Goal: Task Accomplishment & Management: Use online tool/utility

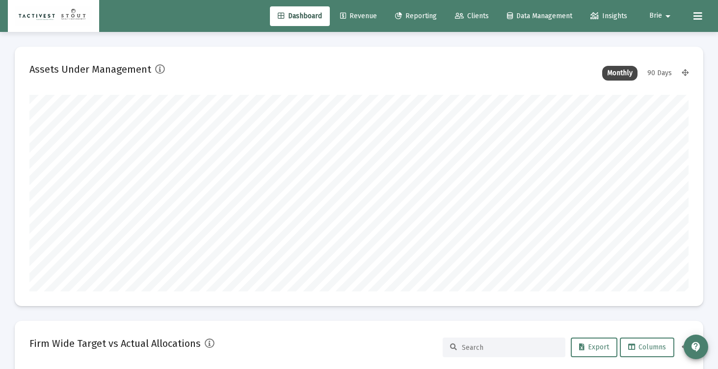
scroll to position [196, 355]
type input "[DATE]"
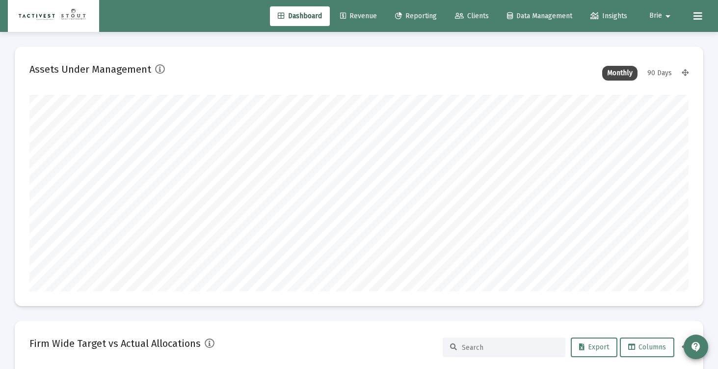
click at [409, 18] on span "Reporting" at bounding box center [416, 16] width 42 height 8
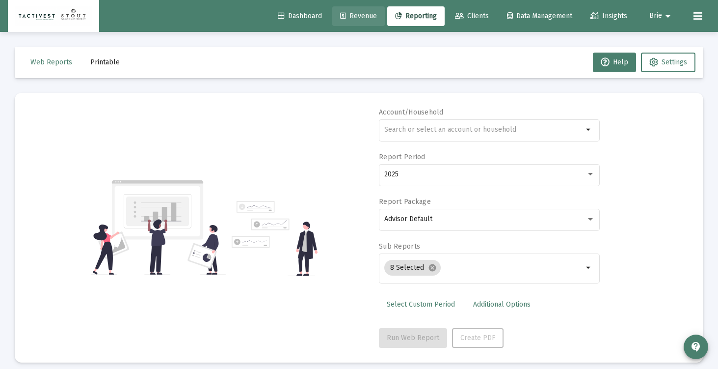
click at [353, 18] on span "Revenue" at bounding box center [358, 16] width 37 height 8
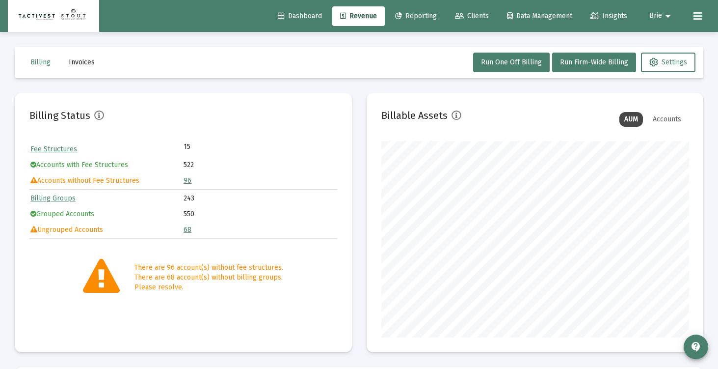
scroll to position [196, 307]
click at [509, 66] on span "Run One Off Billing" at bounding box center [511, 62] width 61 height 8
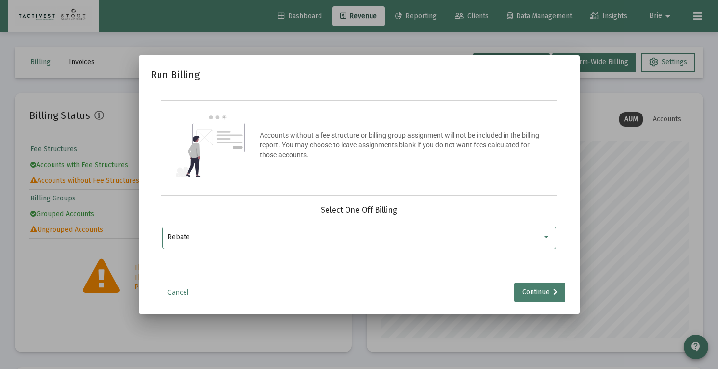
click at [343, 238] on div "Rebate" at bounding box center [354, 237] width 374 height 8
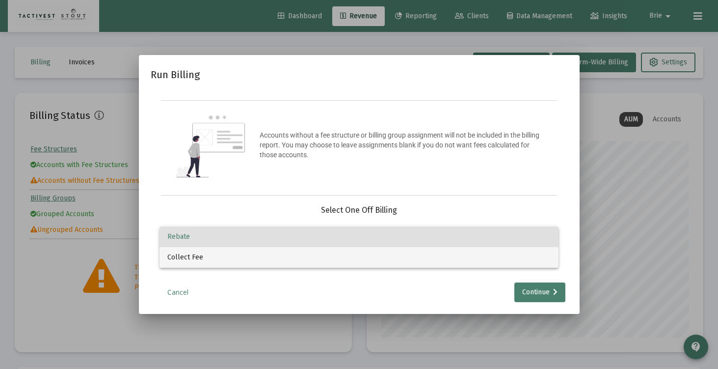
click at [330, 263] on span "Collect Fee" at bounding box center [358, 257] width 383 height 21
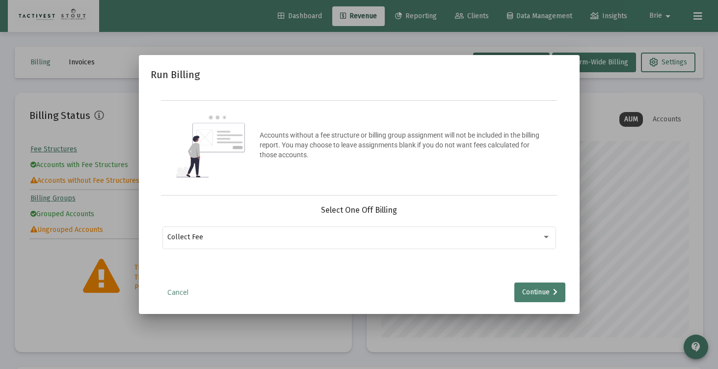
click at [532, 301] on mat-dialog-container "Run Billing Accounts without a fee structure or billing group assignment will n…" at bounding box center [359, 184] width 441 height 259
click at [533, 292] on div "Continue" at bounding box center [539, 292] width 35 height 20
click at [354, 246] on div at bounding box center [352, 237] width 371 height 24
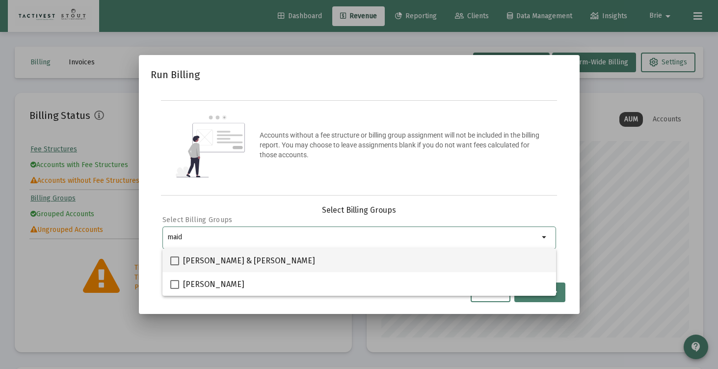
type input "maid"
click at [256, 259] on span "[PERSON_NAME] & [PERSON_NAME]" at bounding box center [249, 261] width 132 height 12
click at [175, 265] on input "[PERSON_NAME] & [PERSON_NAME]" at bounding box center [174, 265] width 0 height 0
checkbox input "true"
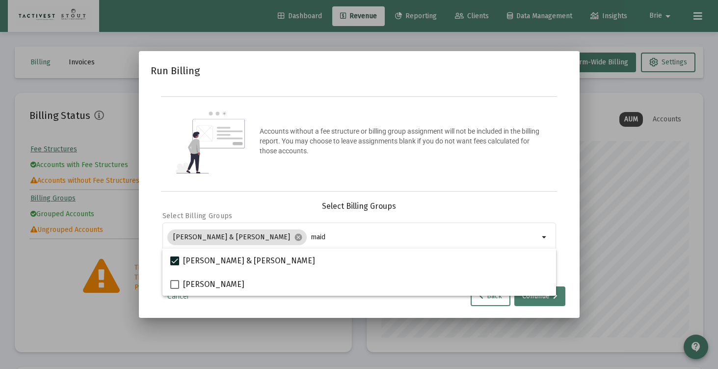
click at [475, 182] on div "Accounts without a fee structure or billing group assignment will not be includ…" at bounding box center [359, 143] width 396 height 95
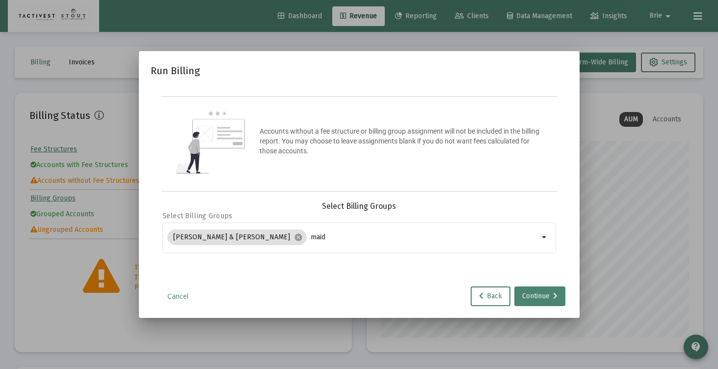
click at [535, 290] on div "Continue" at bounding box center [539, 296] width 35 height 20
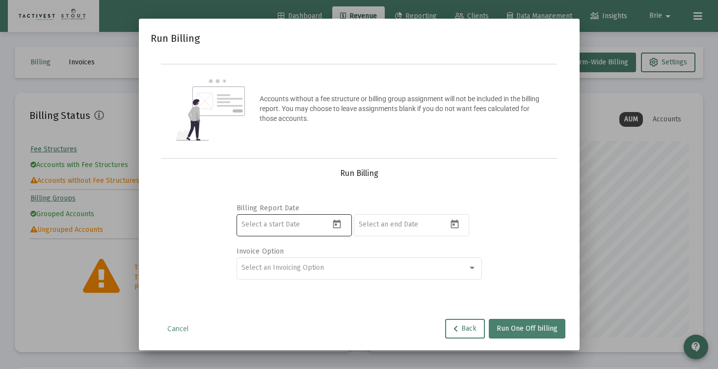
click at [320, 228] on div at bounding box center [285, 224] width 88 height 24
click at [339, 222] on icon "Open calendar" at bounding box center [337, 224] width 10 height 10
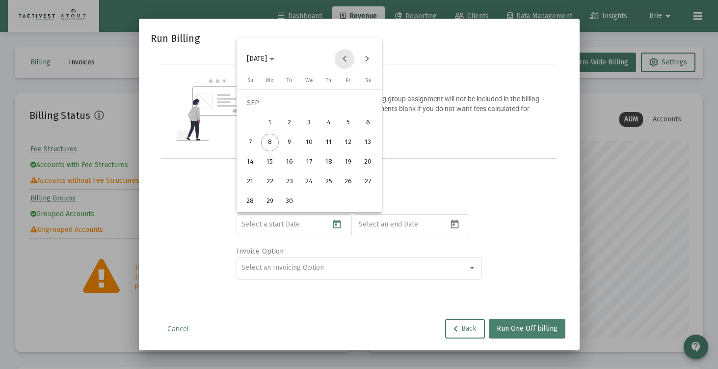
click at [344, 54] on button "Previous month" at bounding box center [345, 59] width 20 height 20
click at [288, 121] on div "1" at bounding box center [290, 123] width 18 height 18
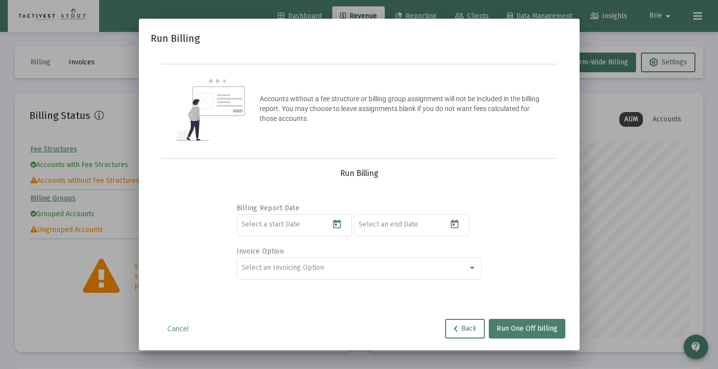
type input "[DATE]"
click at [389, 228] on div at bounding box center [403, 224] width 88 height 24
click at [424, 225] on input at bounding box center [403, 224] width 88 height 8
click at [456, 225] on icon "Open calendar" at bounding box center [454, 224] width 10 height 10
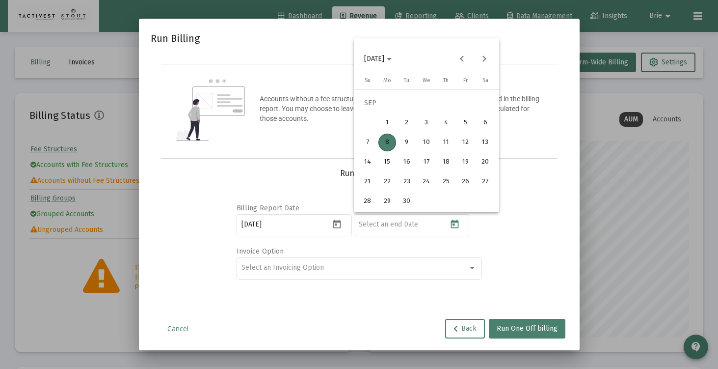
click at [385, 141] on div "8" at bounding box center [387, 142] width 18 height 18
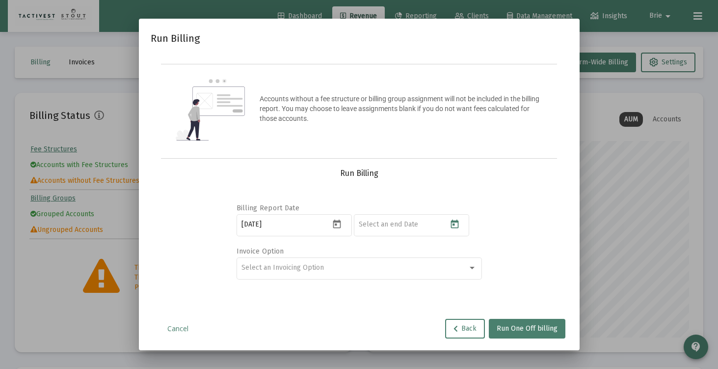
type input "2025-09-08"
click at [356, 259] on div "Select an Invoicing Option" at bounding box center [358, 267] width 235 height 24
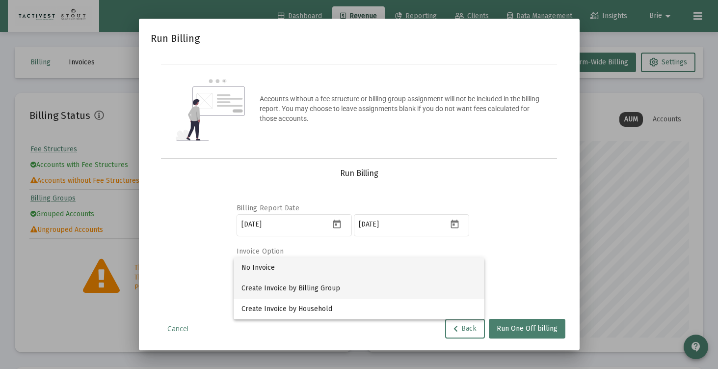
click at [352, 283] on span "Create Invoice by Billing Group" at bounding box center [358, 288] width 235 height 21
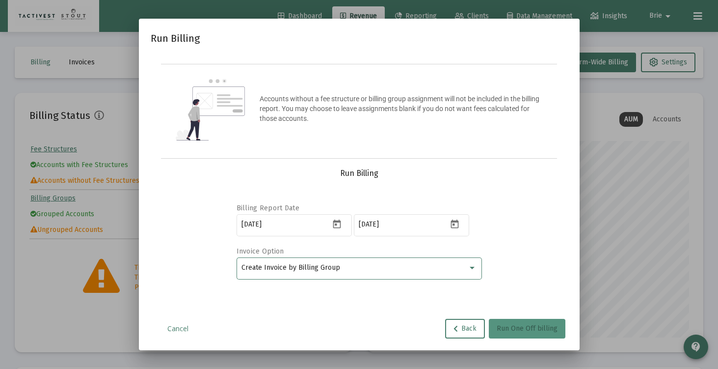
click at [510, 330] on span "Run One Off billing" at bounding box center [527, 328] width 61 height 8
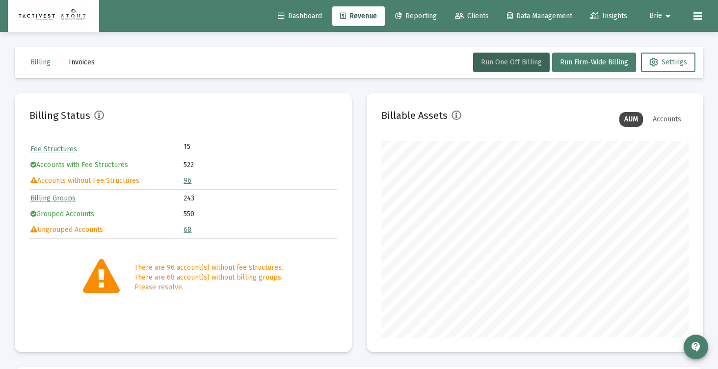
click at [91, 65] on span "Invoices" at bounding box center [82, 62] width 26 height 8
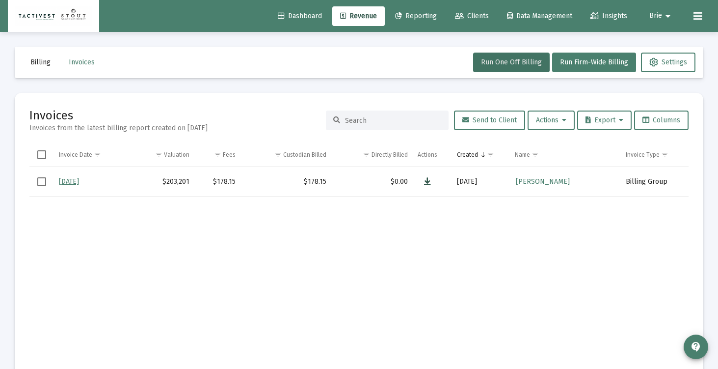
click at [427, 182] on icon "Data grid" at bounding box center [427, 182] width 7 height 12
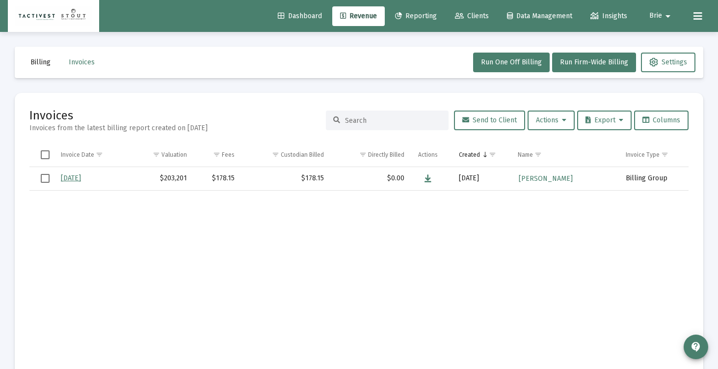
click at [37, 57] on button "Billing" at bounding box center [41, 63] width 36 height 20
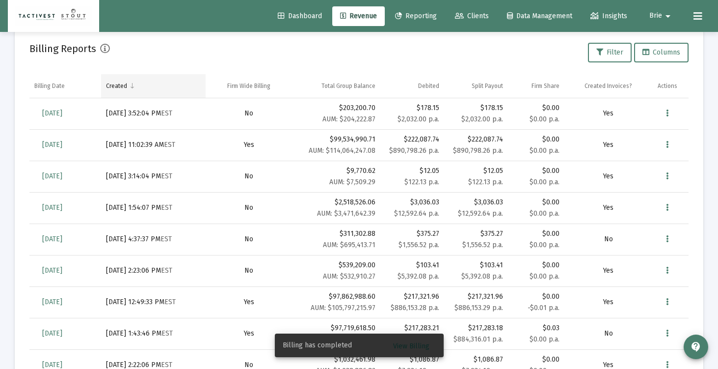
scroll to position [355, 0]
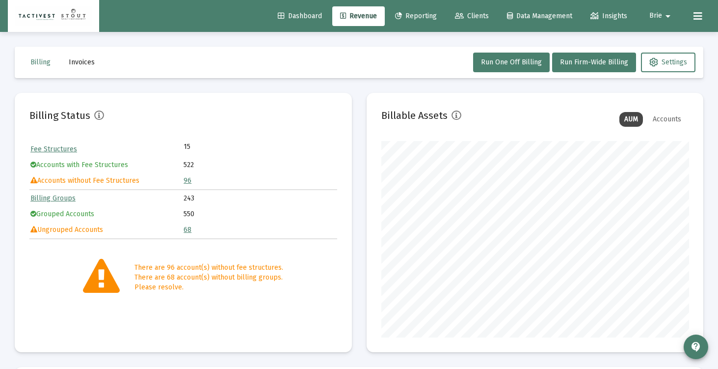
scroll to position [196, 307]
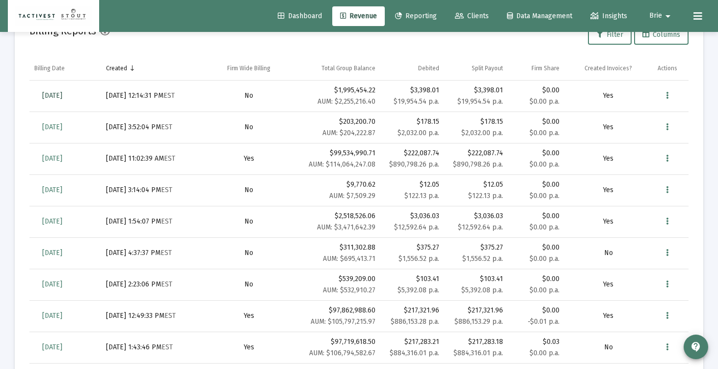
click at [62, 96] on span "[DATE]" at bounding box center [52, 95] width 20 height 8
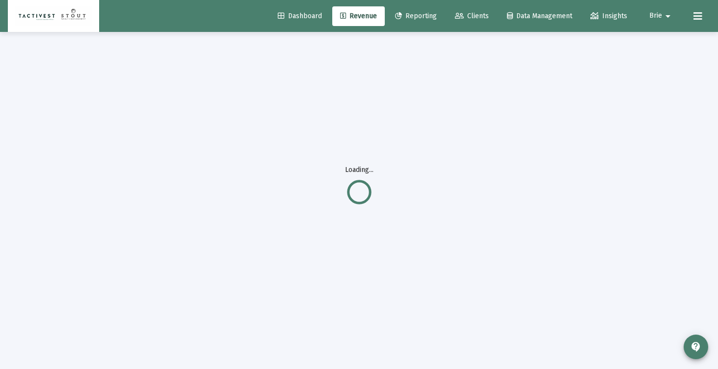
scroll to position [32, 0]
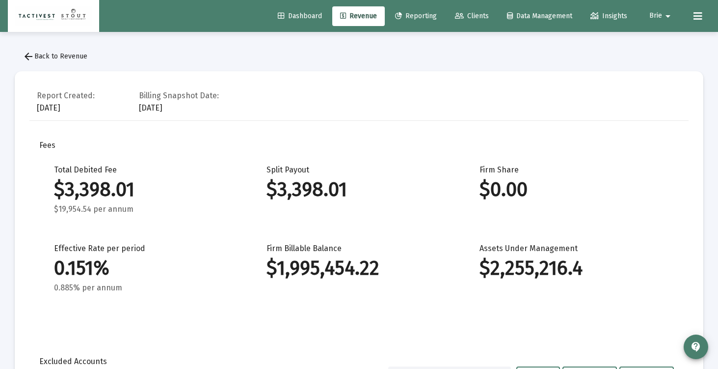
click at [676, 10] on button "Brie arrow_drop_down" at bounding box center [661, 16] width 48 height 20
click at [671, 47] on span "Settings" at bounding box center [674, 42] width 29 height 24
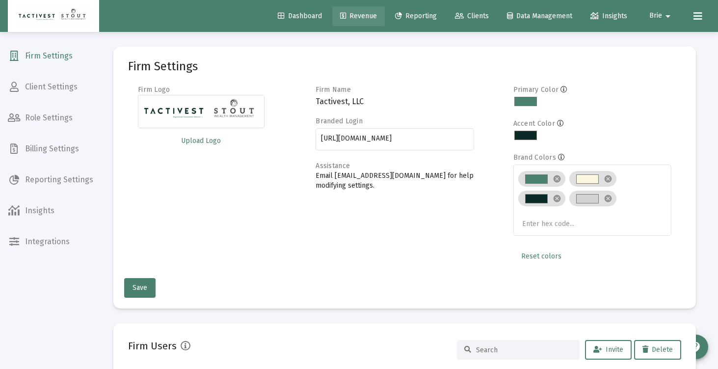
click at [351, 18] on span "Revenue" at bounding box center [358, 16] width 37 height 8
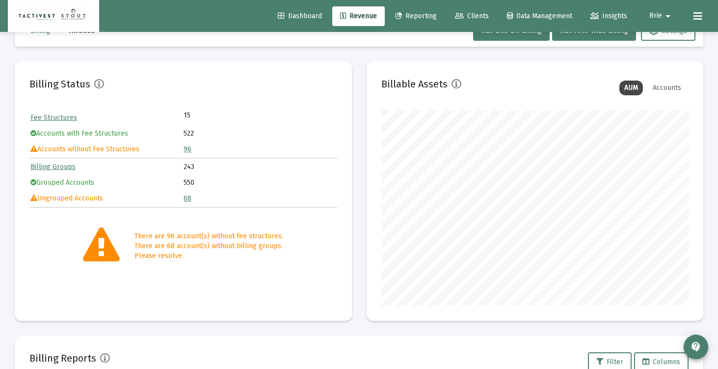
scroll to position [363, 0]
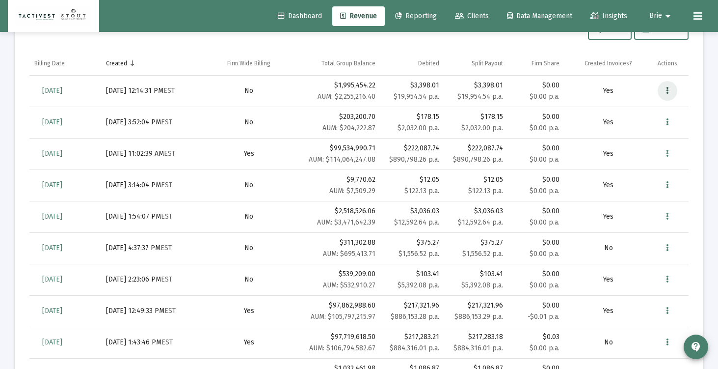
click at [666, 86] on icon "Data grid" at bounding box center [667, 91] width 2 height 12
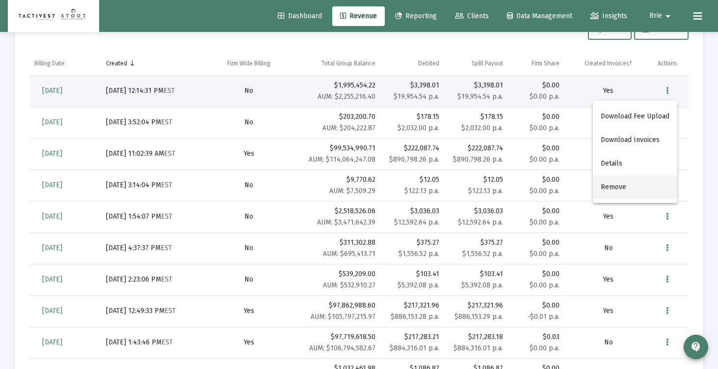
click at [634, 185] on button "Remove" at bounding box center [635, 187] width 84 height 24
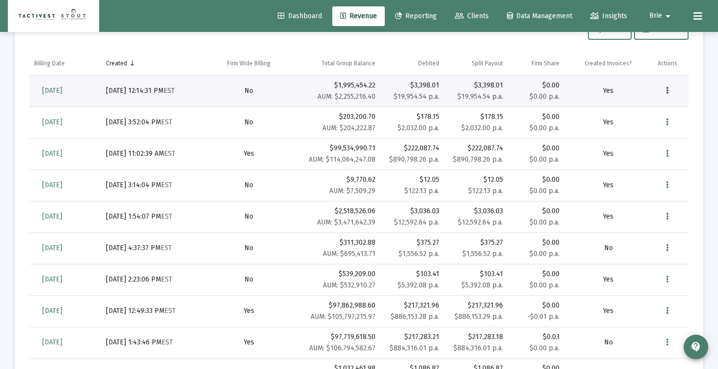
scroll to position [0, 0]
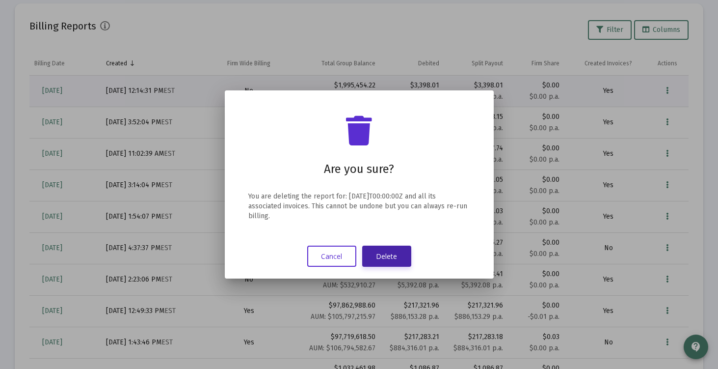
click at [383, 259] on button "Delete" at bounding box center [386, 255] width 49 height 21
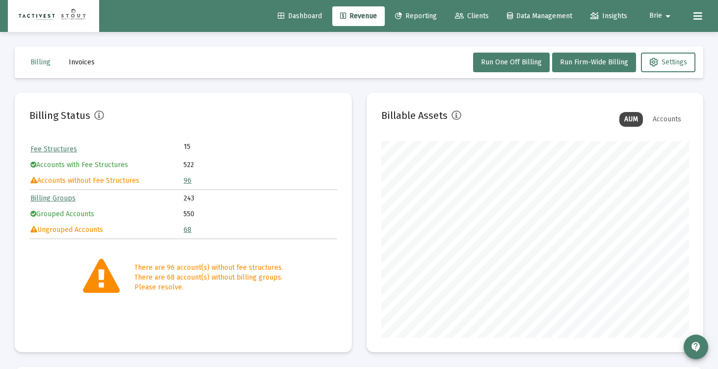
click at [463, 15] on span "Clients" at bounding box center [472, 16] width 34 height 8
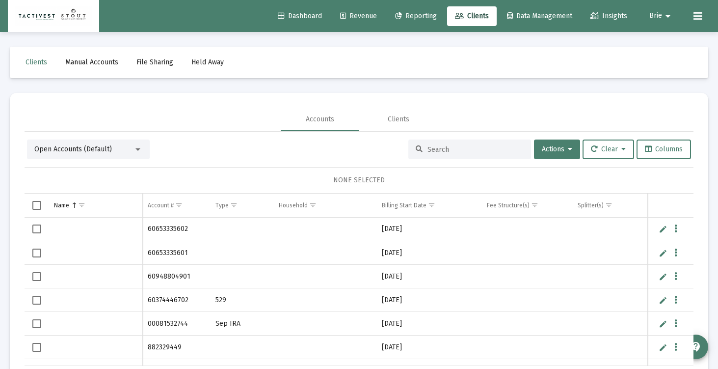
click at [418, 12] on span "Reporting" at bounding box center [416, 16] width 42 height 8
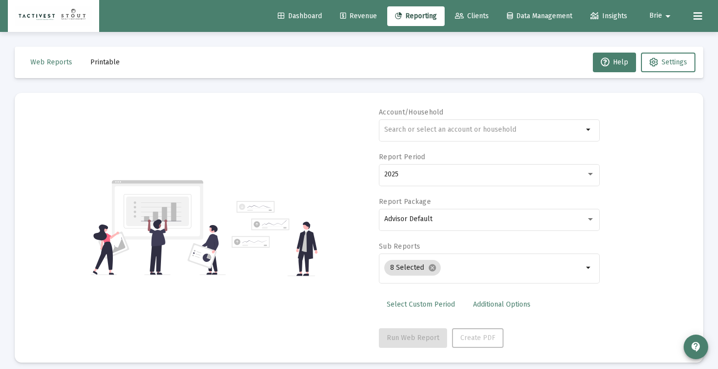
click at [359, 12] on span "Revenue" at bounding box center [358, 16] width 37 height 8
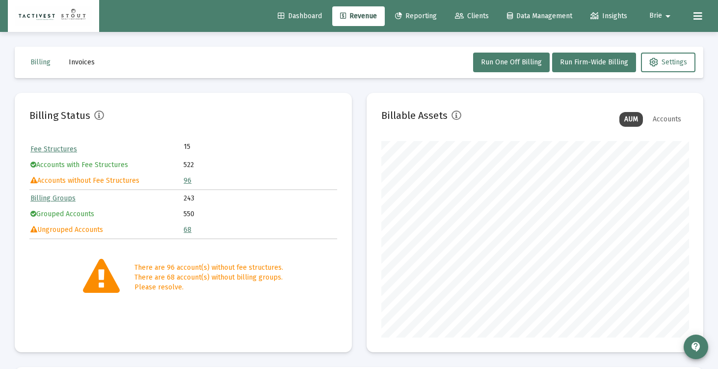
scroll to position [196, 307]
click at [511, 61] on span "Run One Off Billing" at bounding box center [511, 62] width 61 height 8
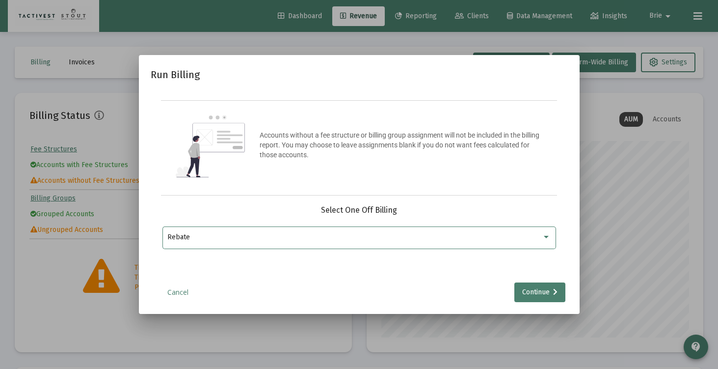
click at [263, 237] on div "Rebate" at bounding box center [354, 237] width 374 height 8
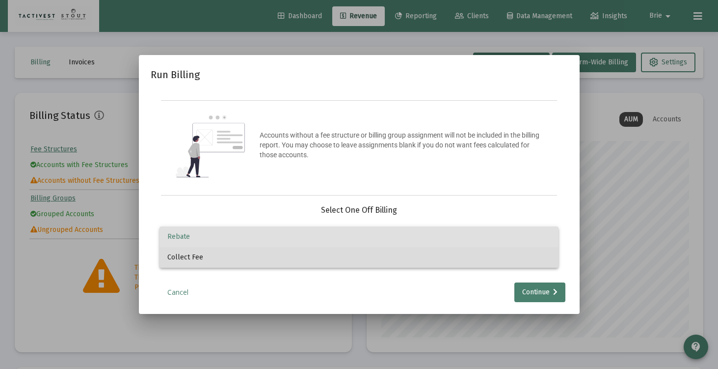
click at [258, 260] on span "Collect Fee" at bounding box center [358, 257] width 383 height 21
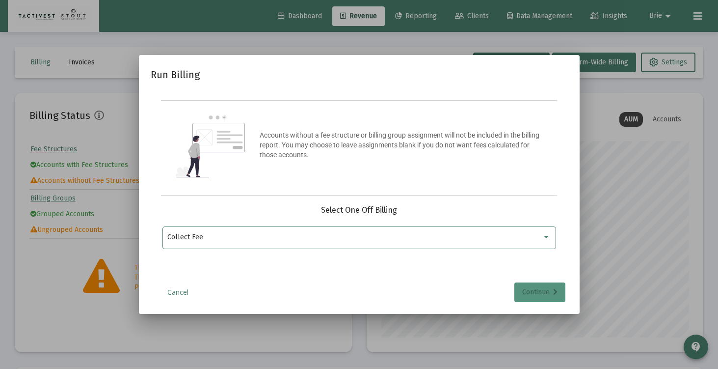
click at [532, 288] on div "Continue" at bounding box center [539, 292] width 35 height 20
click at [306, 232] on div "Selection" at bounding box center [352, 237] width 375 height 12
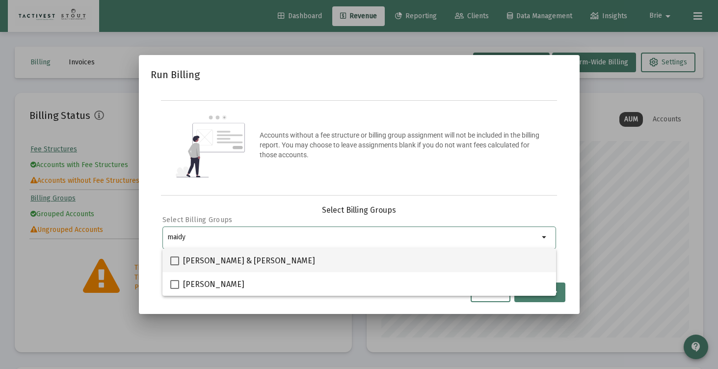
type input "maidy"
click at [264, 268] on mat-checkbox "[PERSON_NAME] & [PERSON_NAME]" at bounding box center [242, 260] width 145 height 24
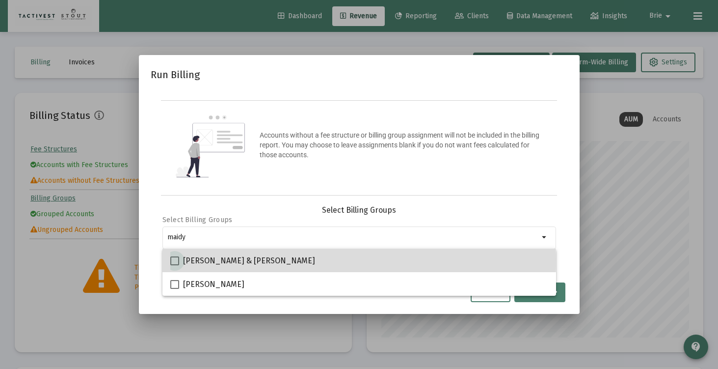
click at [176, 260] on span at bounding box center [174, 260] width 9 height 9
click at [175, 265] on input "[PERSON_NAME] & [PERSON_NAME]" at bounding box center [174, 265] width 0 height 0
checkbox input "true"
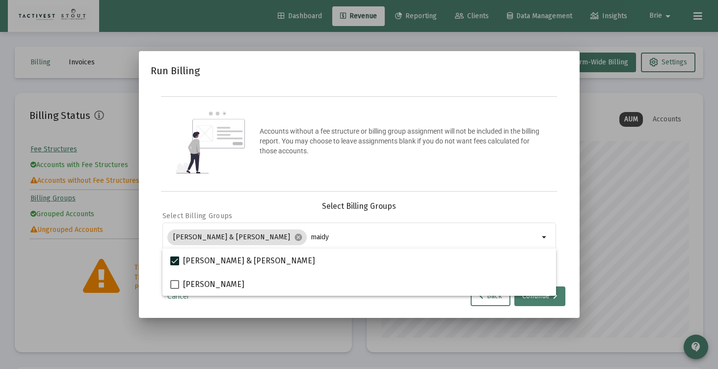
click at [156, 203] on div "Select Billing Groups Select Billing Groups [PERSON_NAME] & [PERSON_NAME] cance…" at bounding box center [359, 240] width 417 height 79
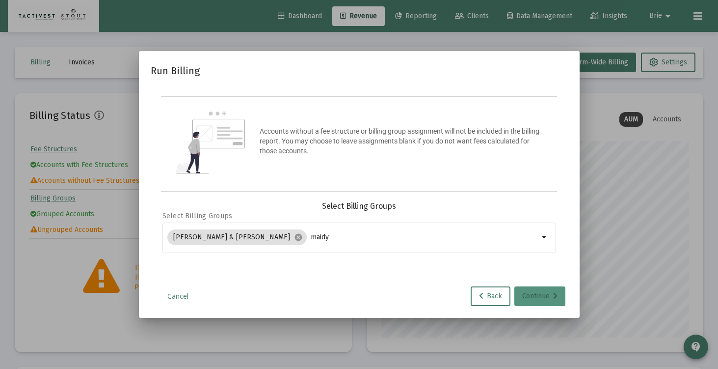
click at [554, 292] on icon at bounding box center [555, 295] width 4 height 7
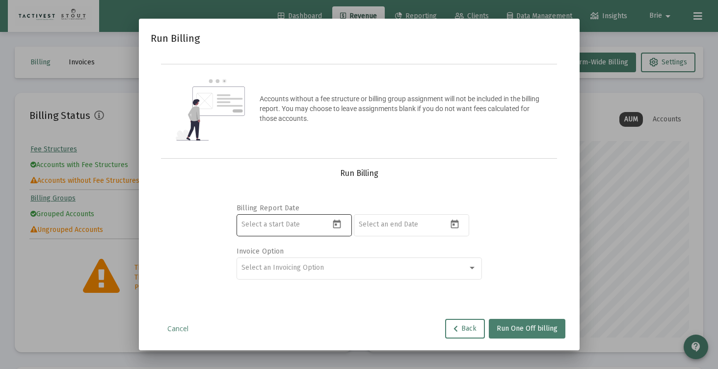
click at [307, 221] on input at bounding box center [285, 224] width 88 height 8
type input "[DATE]"
click at [296, 224] on input "[DATE]" at bounding box center [285, 224] width 88 height 8
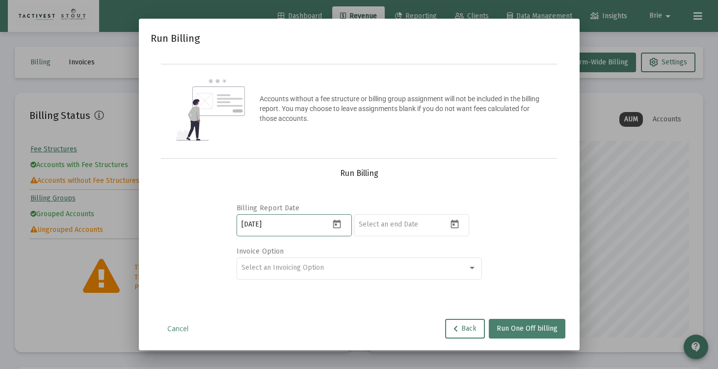
type input "[DATE]"
click at [328, 268] on div "Select an Invoicing Option" at bounding box center [354, 268] width 226 height 8
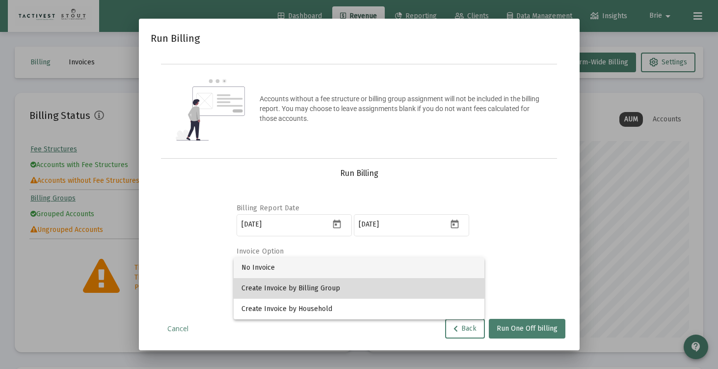
click at [327, 281] on span "Create Invoice by Billing Group" at bounding box center [358, 288] width 235 height 21
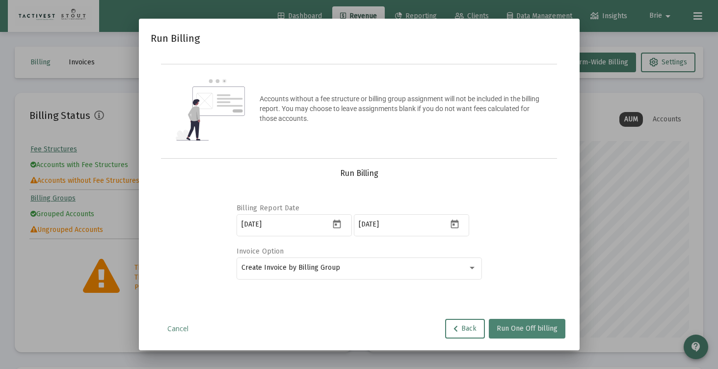
click at [528, 324] on span "Run One Off billing" at bounding box center [527, 328] width 61 height 8
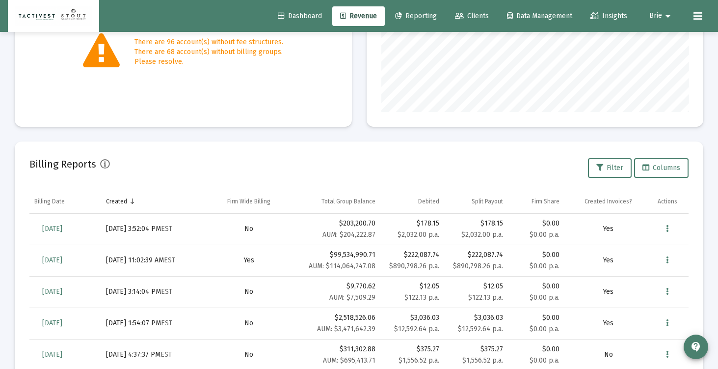
scroll to position [240, 0]
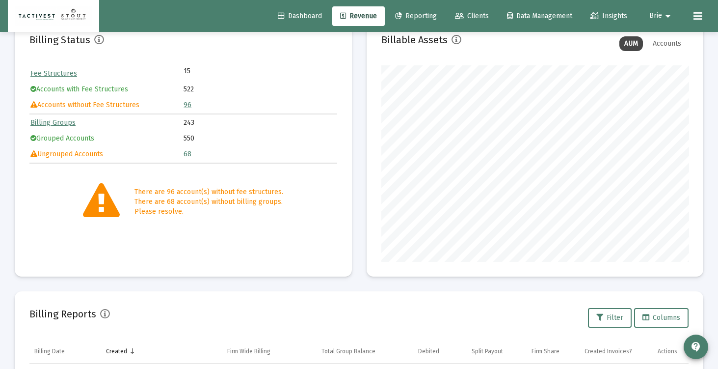
scroll to position [231, 0]
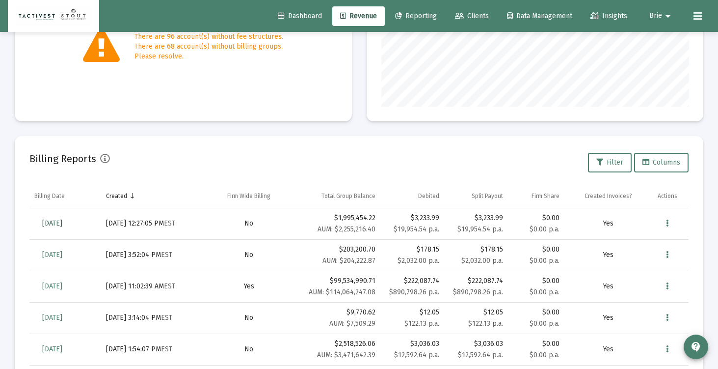
click at [67, 227] on link "Sep 5, 2025" at bounding box center [52, 223] width 36 height 20
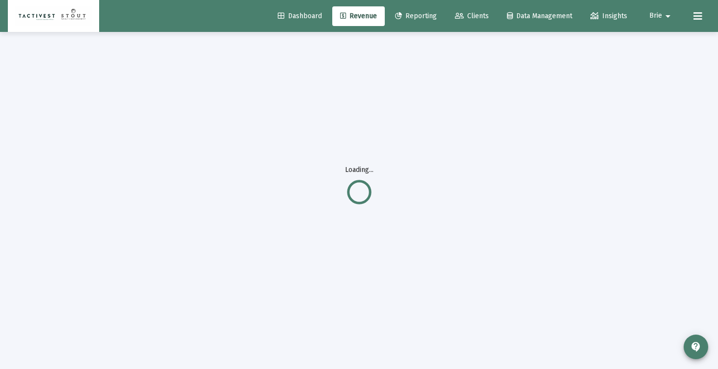
scroll to position [32, 0]
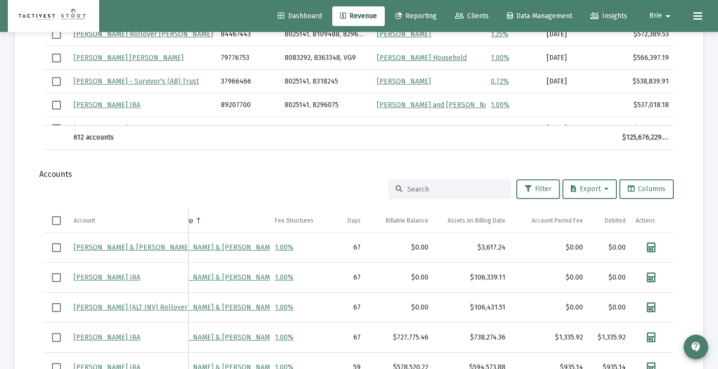
scroll to position [492, 0]
click at [691, 13] on button at bounding box center [698, 16] width 20 height 20
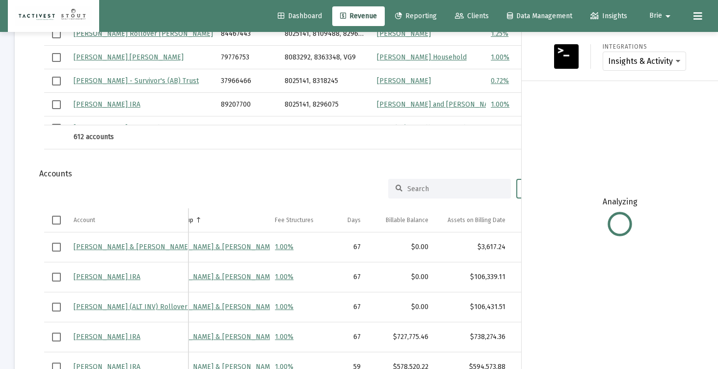
click at [694, 15] on icon at bounding box center [697, 16] width 9 height 12
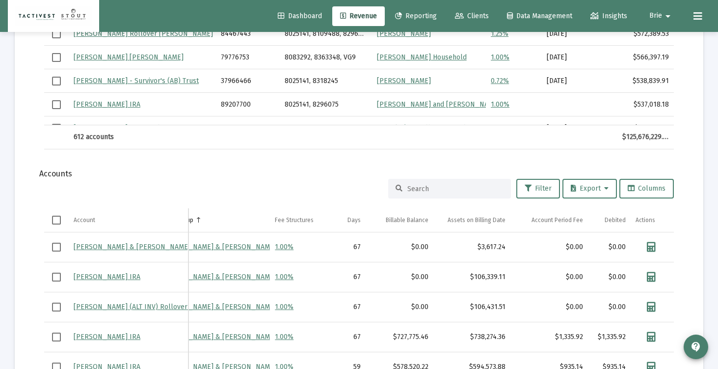
click at [653, 20] on span "Brie" at bounding box center [655, 16] width 13 height 8
click at [653, 41] on icon at bounding box center [650, 41] width 9 height 9
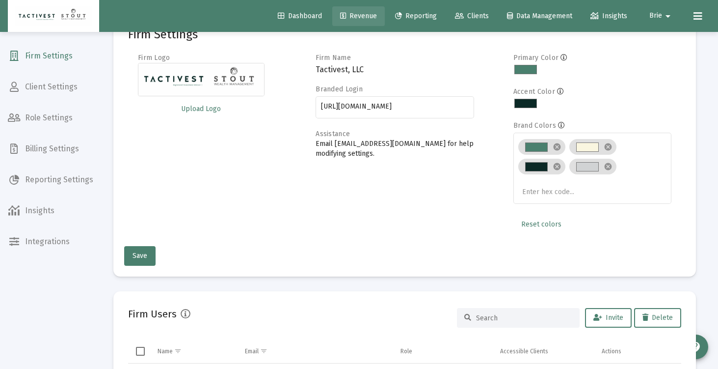
click at [361, 15] on span "Revenue" at bounding box center [358, 16] width 37 height 8
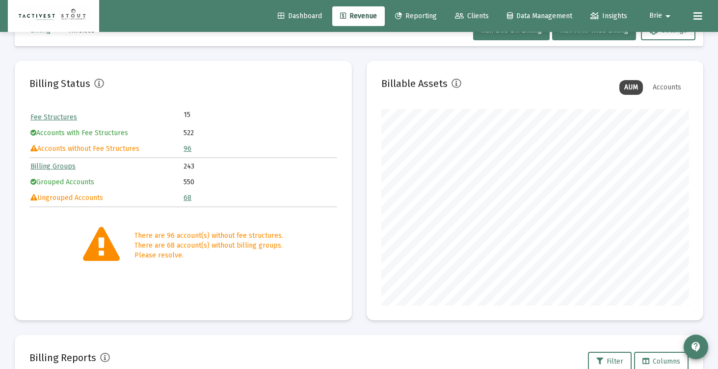
scroll to position [216, 0]
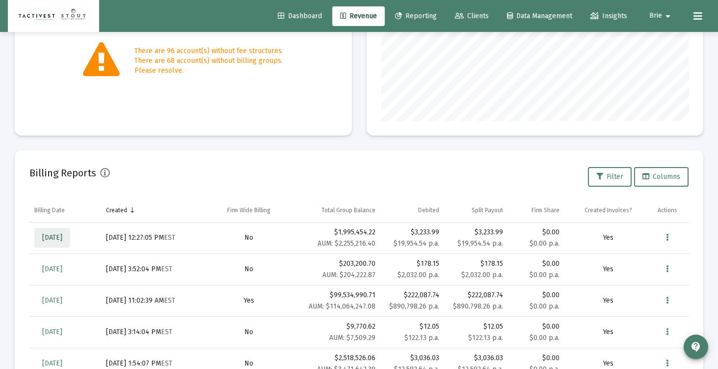
click at [59, 242] on link "Sep 5, 2025" at bounding box center [52, 238] width 36 height 20
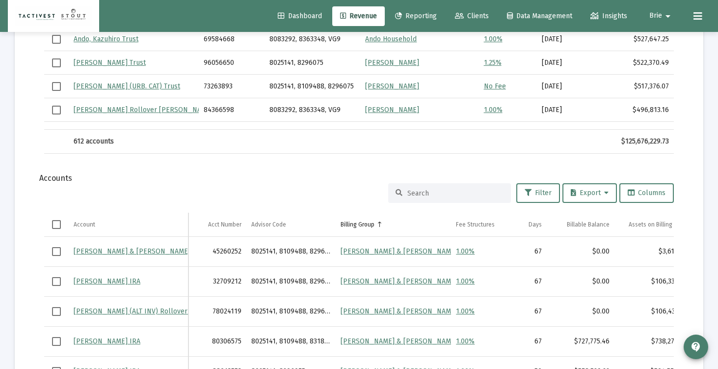
scroll to position [504, 0]
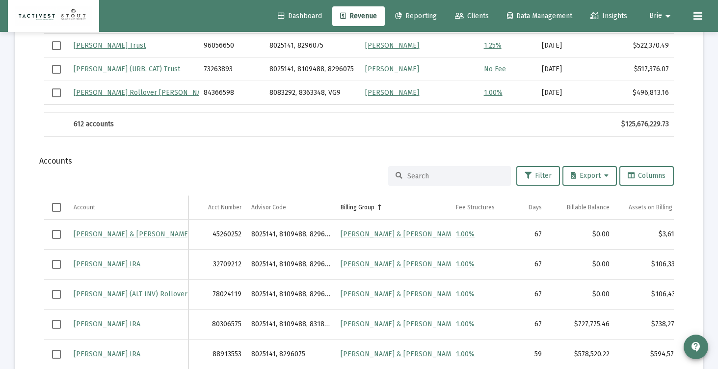
click at [227, 236] on td "45260252" at bounding box center [217, 234] width 58 height 30
copy td "45260252"
